Goal: Answer question/provide support

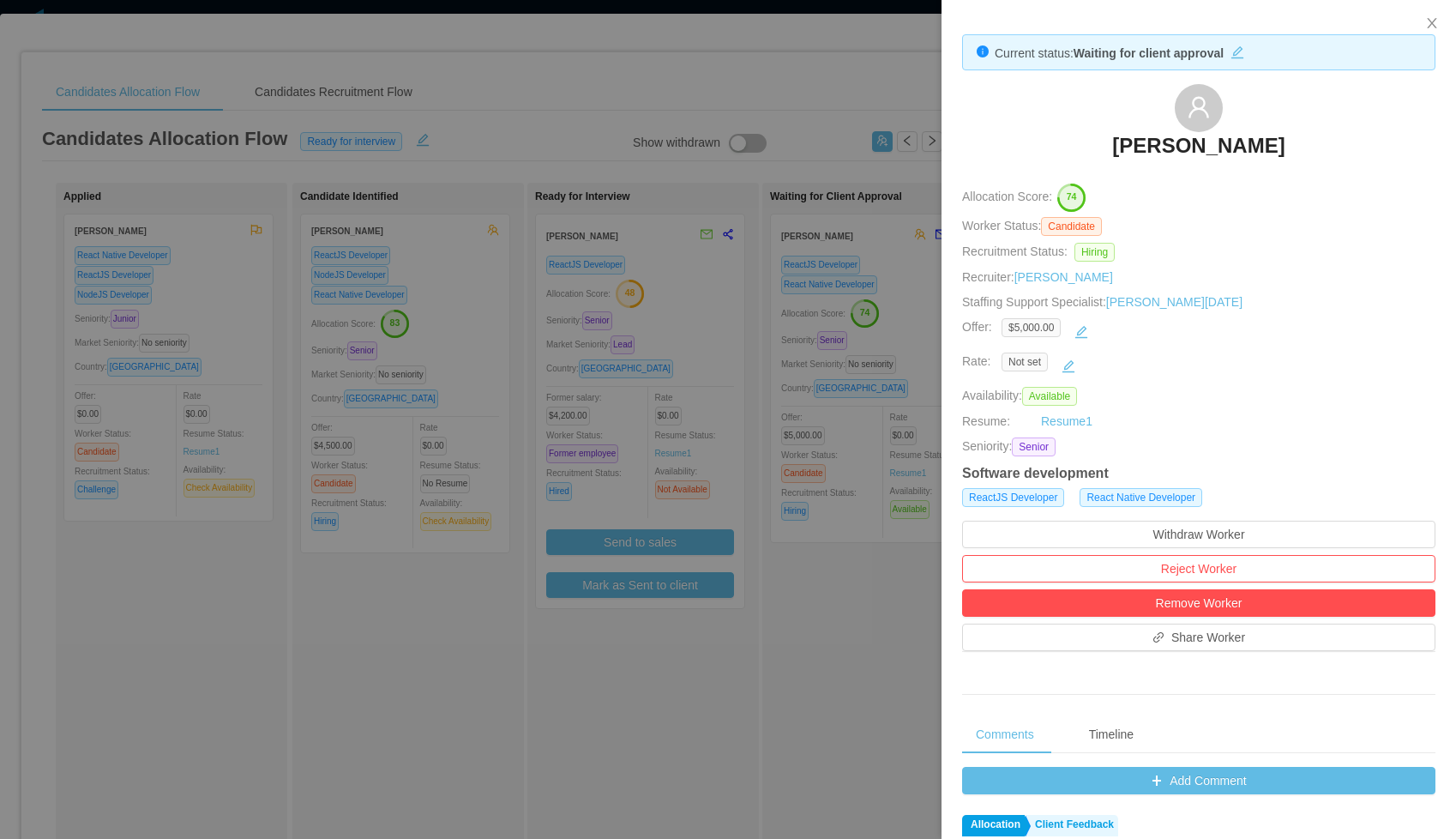
scroll to position [297, 0]
click at [1432, 24] on icon "icon: close" at bounding box center [1432, 23] width 14 height 14
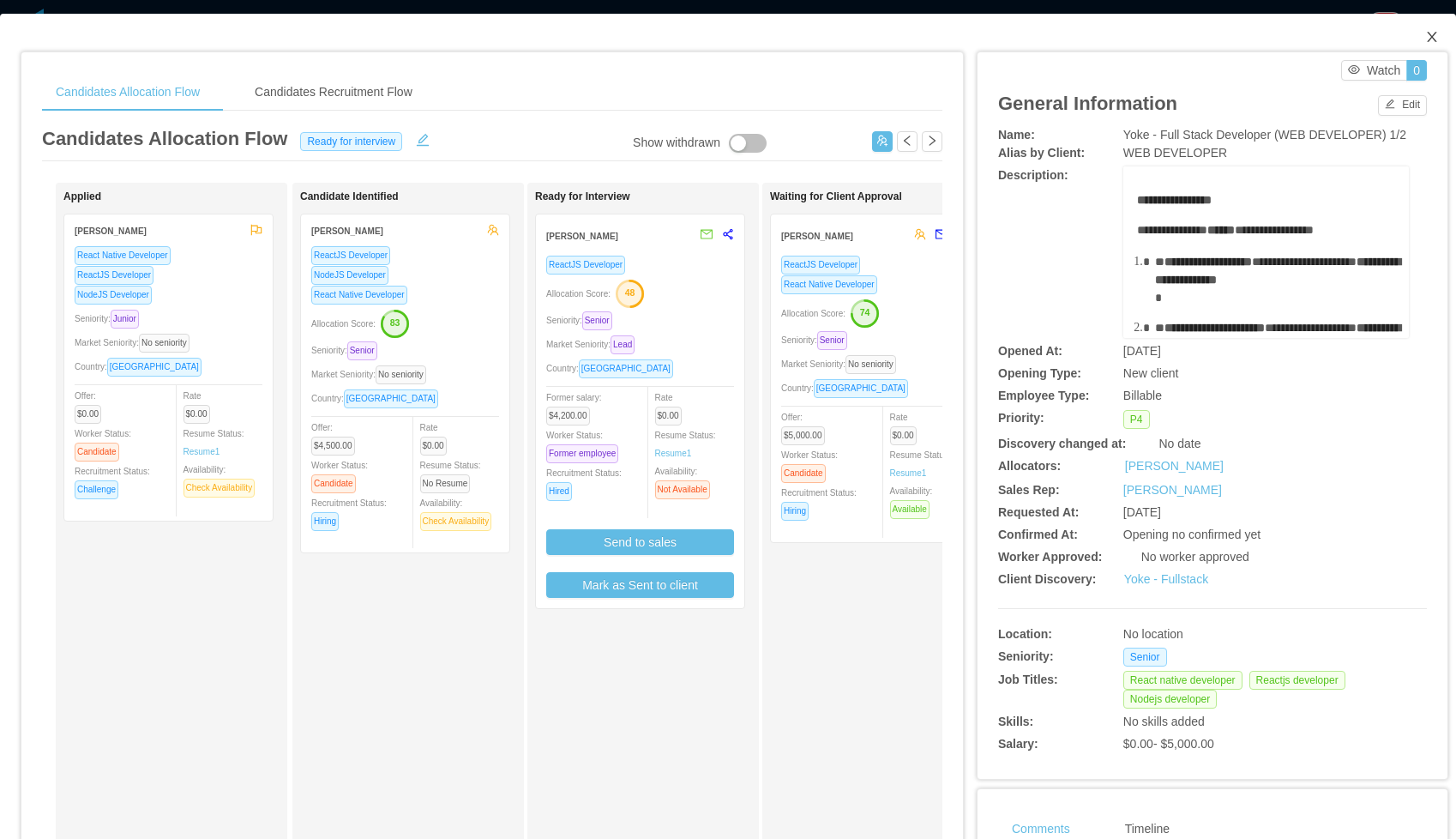
click at [1432, 32] on icon "icon: close" at bounding box center [1432, 37] width 14 height 14
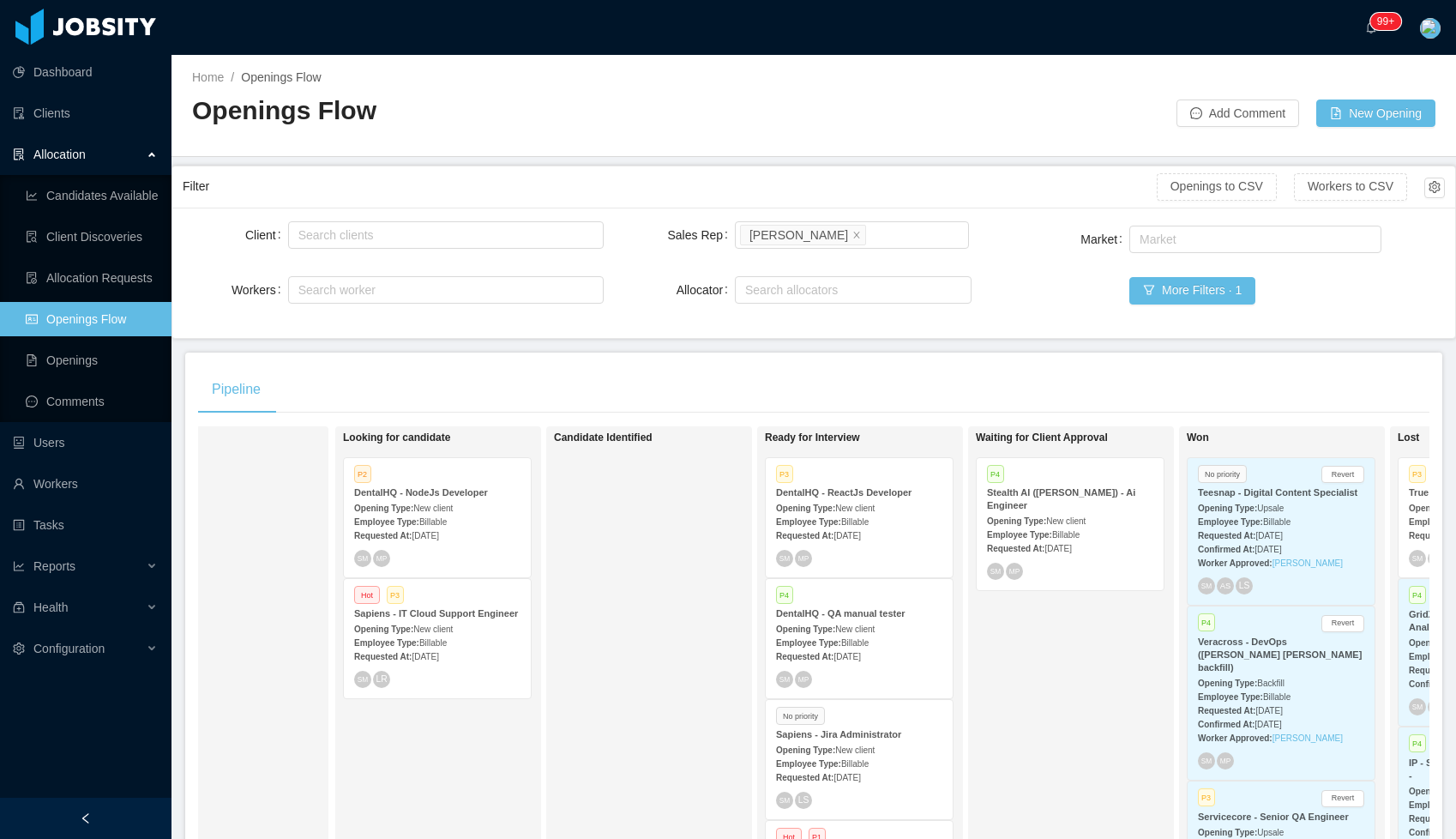
click at [856, 505] on span "New client" at bounding box center [855, 508] width 40 height 9
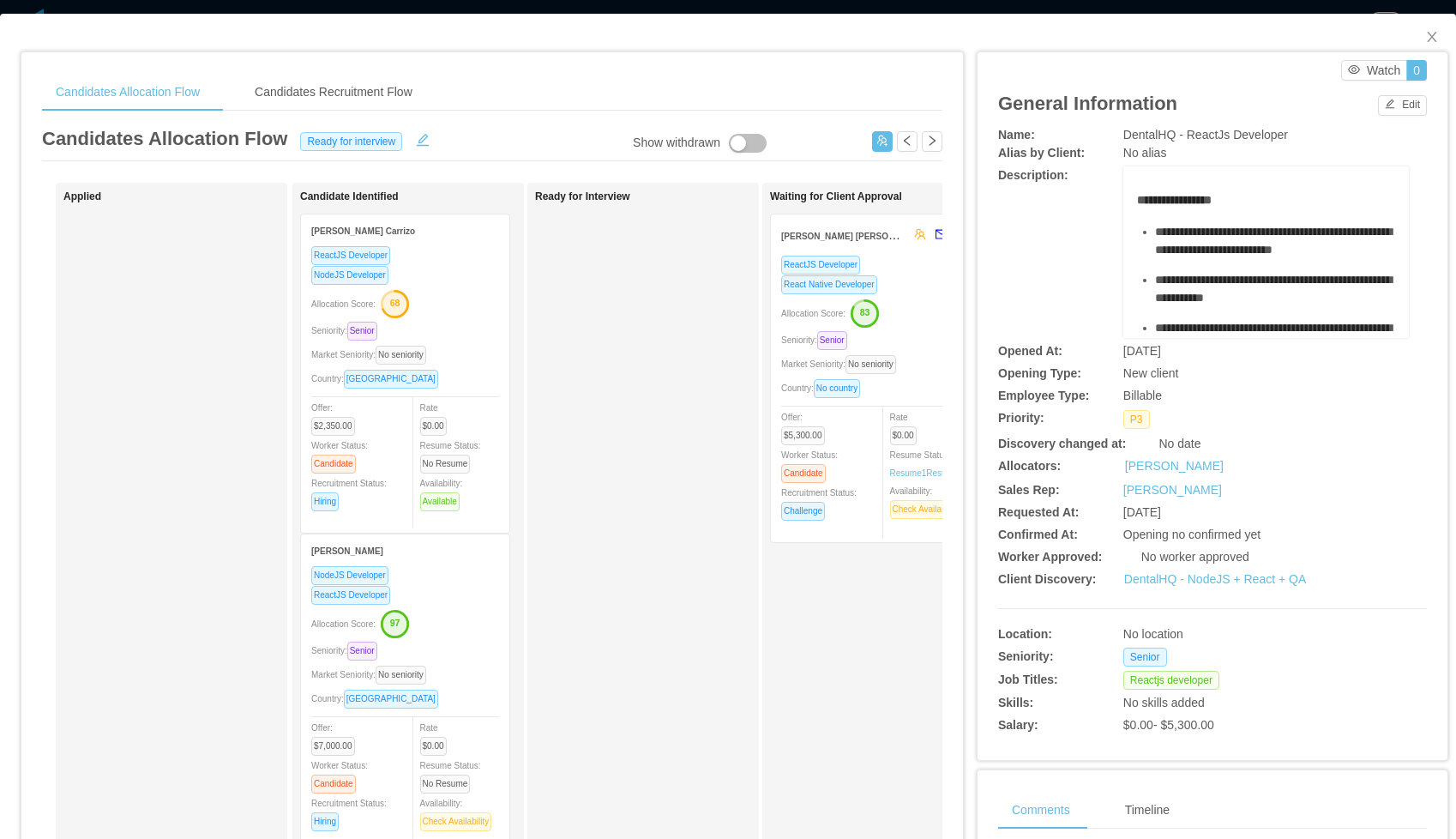
click at [905, 265] on div "ReactJS Developer" at bounding box center [874, 265] width 187 height 20
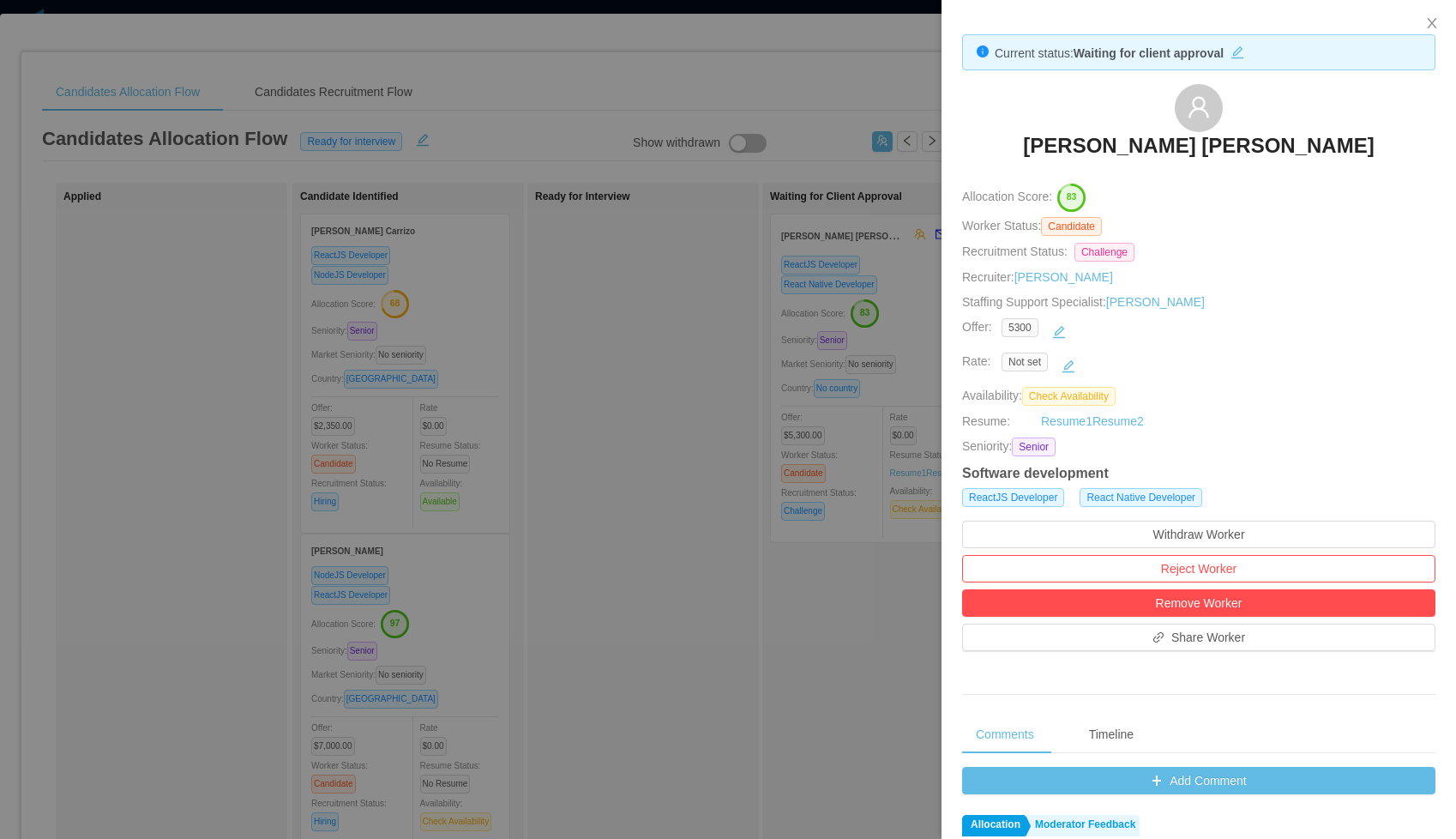
click at [994, 354] on div "Not set" at bounding box center [1178, 365] width 473 height 27
click at [1139, 783] on button "Add Comment" at bounding box center [1198, 780] width 473 height 27
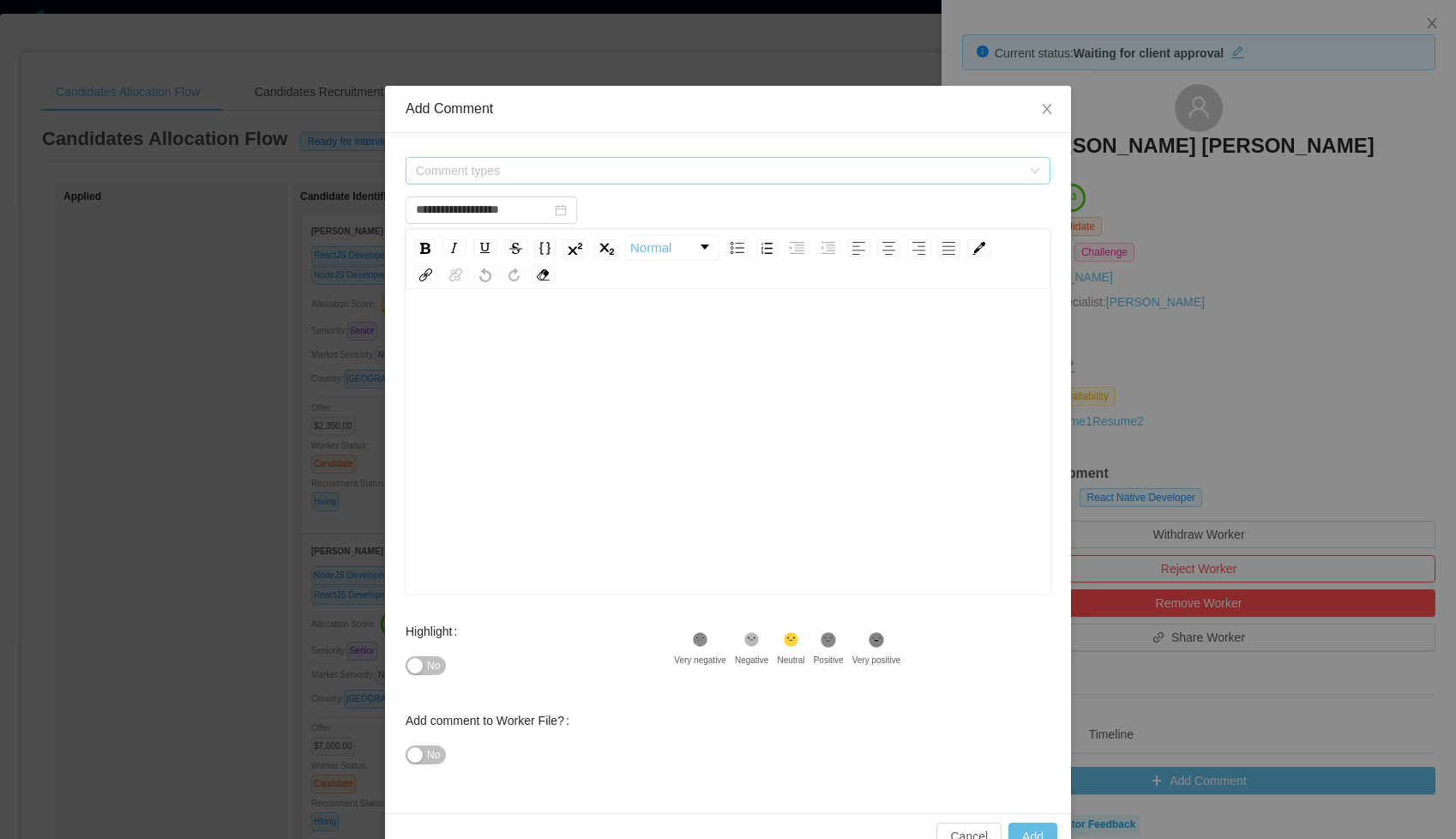
click at [463, 171] on span "Comment types" at bounding box center [718, 170] width 605 height 17
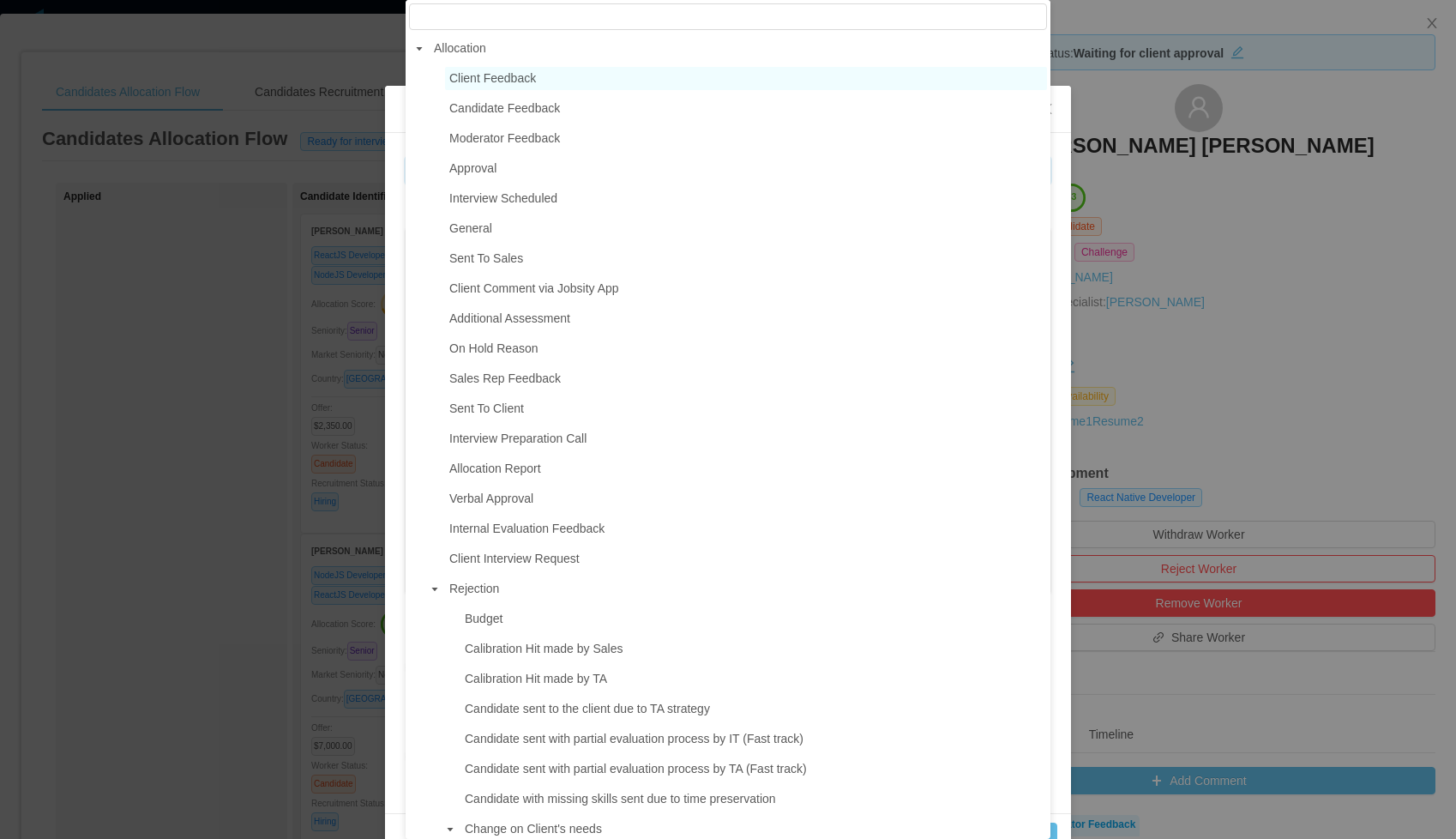
click at [490, 82] on span "Client Feedback" at bounding box center [492, 78] width 87 height 14
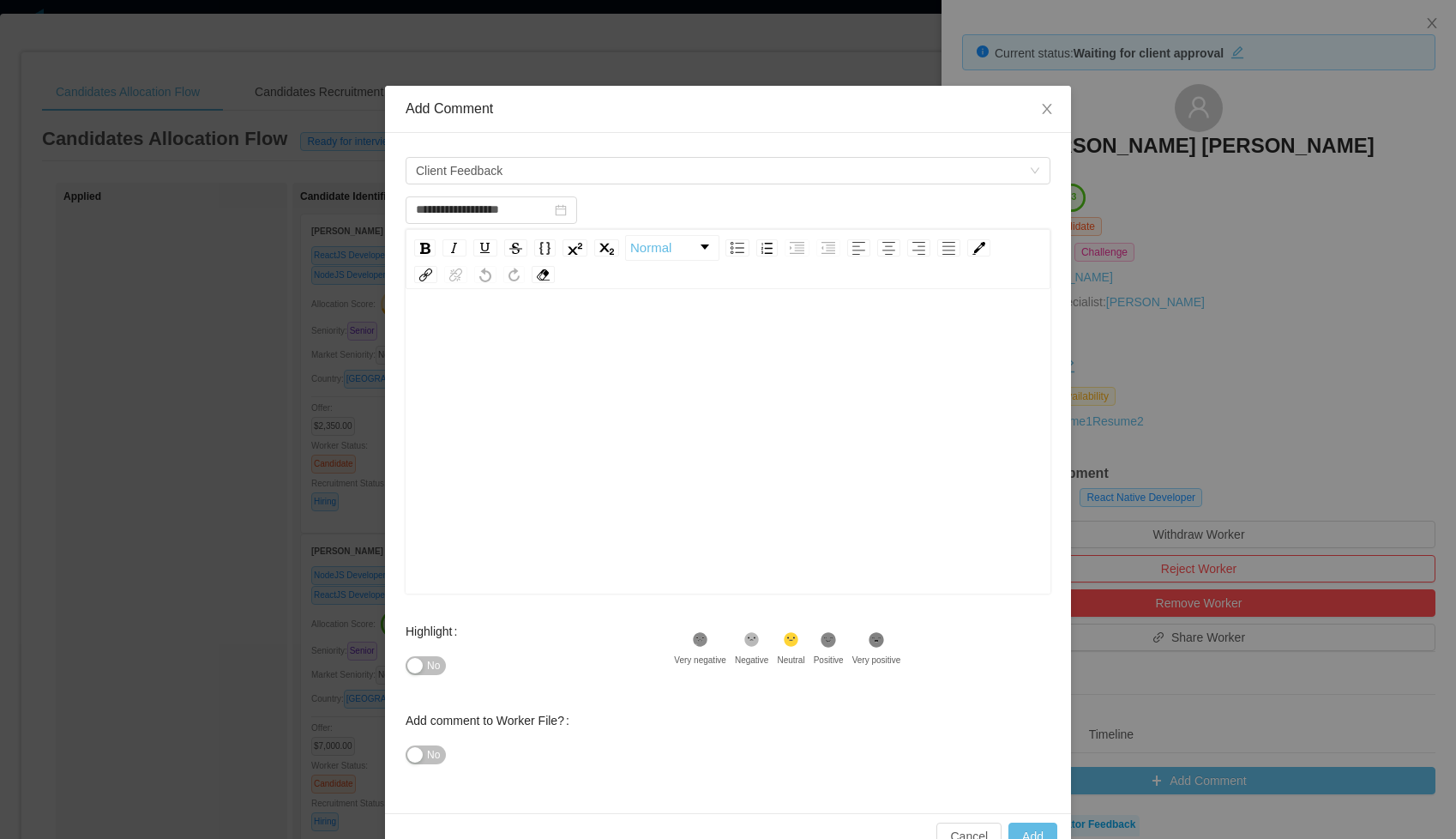
click at [494, 336] on div "rdw-editor" at bounding box center [728, 335] width 618 height 34
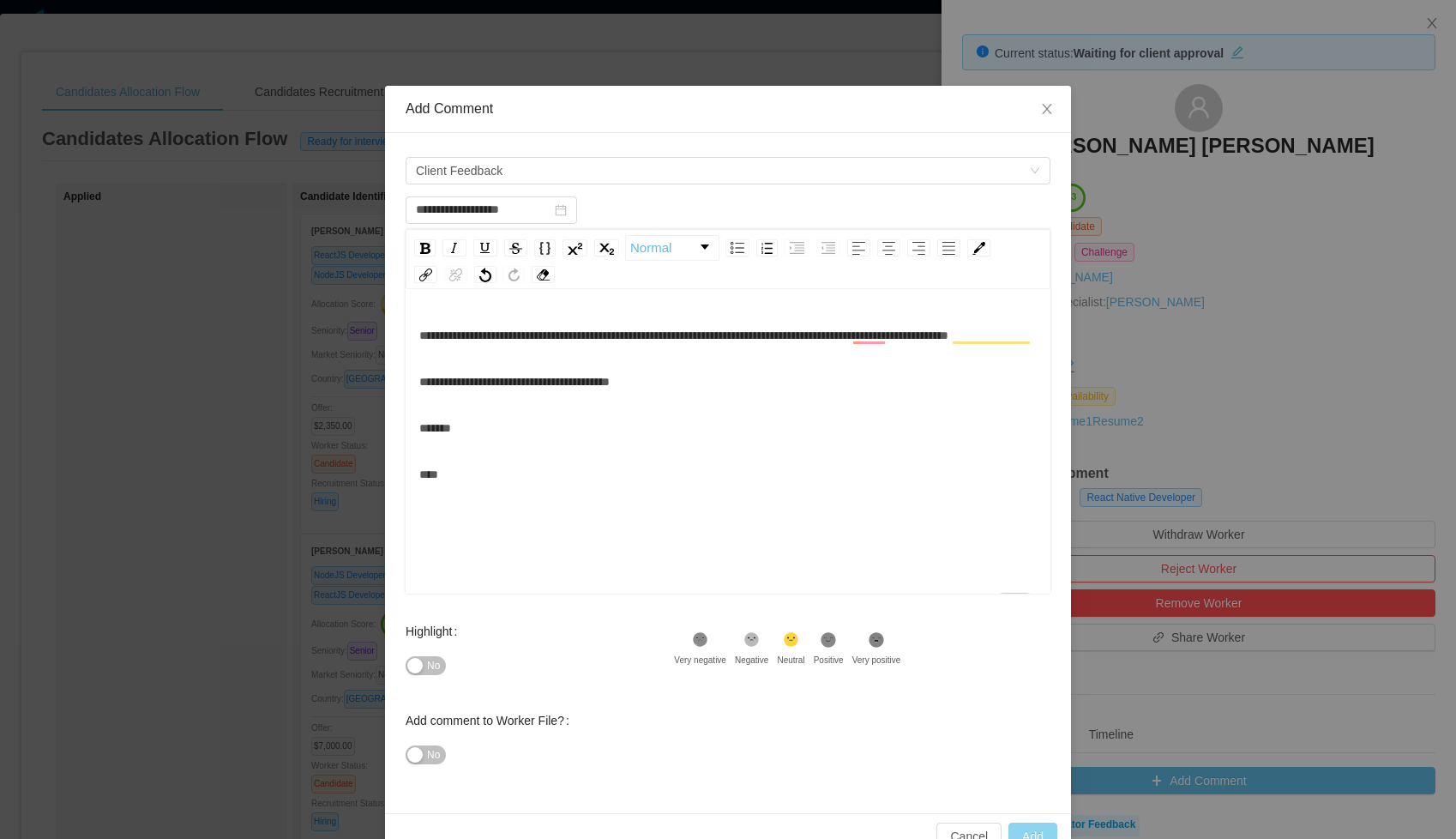
type input "**********"
click at [1020, 832] on button "Add" at bounding box center [1032, 835] width 49 height 27
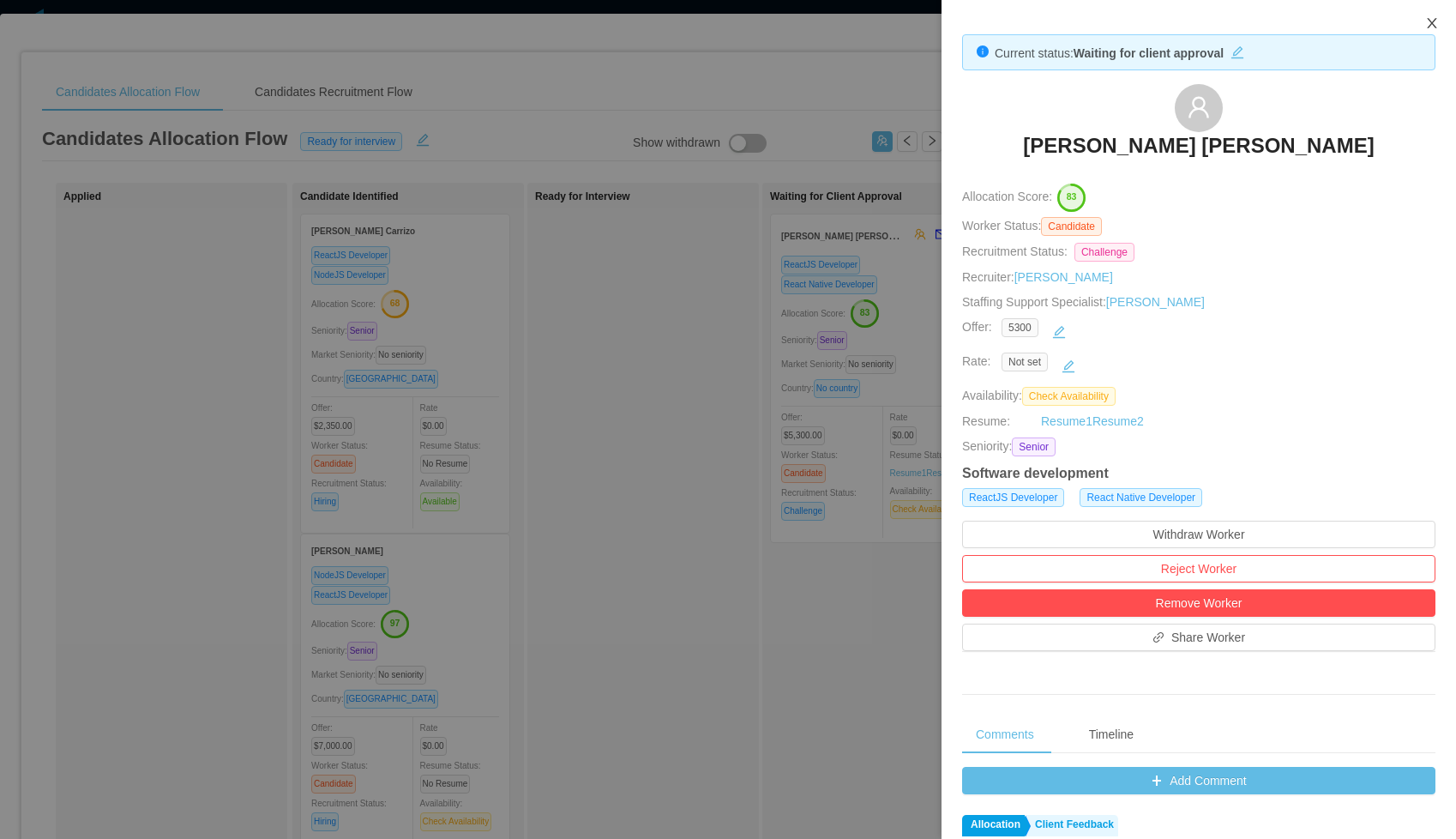
click at [1436, 24] on icon "icon: close" at bounding box center [1432, 23] width 14 height 14
